Goal: Information Seeking & Learning: Learn about a topic

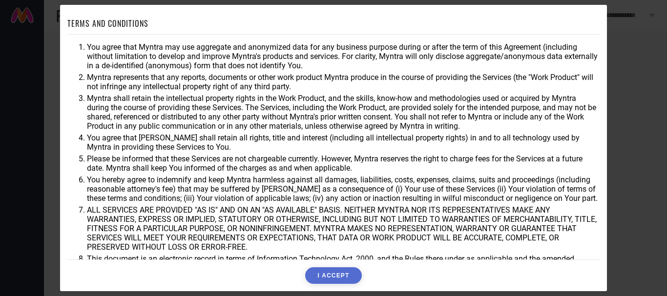
click at [606, 146] on div "TERMS AND CONDITIONS You agree that Myntra may use aggregate and anonymized dat…" at bounding box center [333, 148] width 667 height 296
click at [632, 152] on div "TERMS AND CONDITIONS You agree that Myntra may use aggregate and anonymized dat…" at bounding box center [333, 148] width 667 height 296
click at [18, 66] on div "TERMS AND CONDITIONS You agree that Myntra may use aggregate and anonymized dat…" at bounding box center [333, 148] width 667 height 296
